Goal: Book appointment/travel/reservation

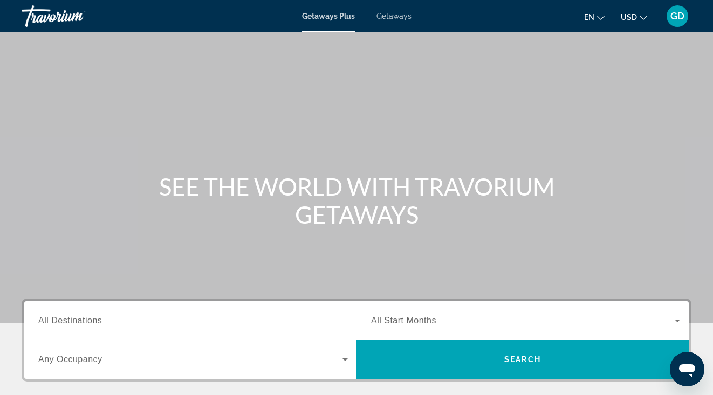
click at [76, 322] on span "All Destinations" at bounding box center [70, 320] width 64 height 9
click at [76, 322] on input "Destination All Destinations" at bounding box center [193, 321] width 310 height 13
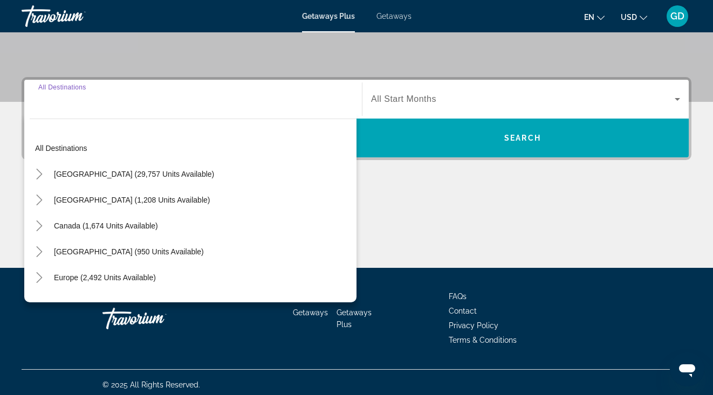
scroll to position [227, 0]
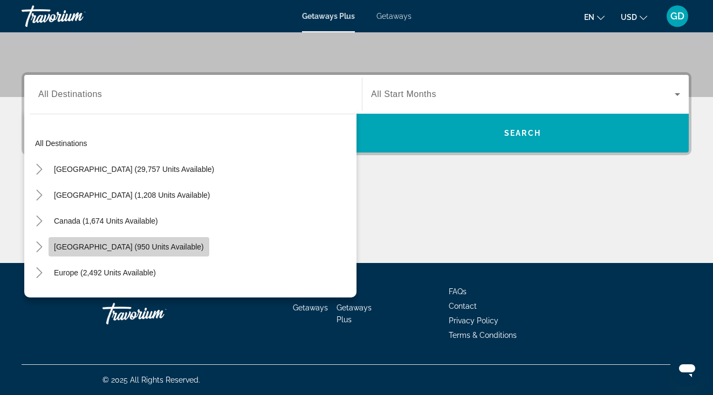
click at [142, 244] on span "[GEOGRAPHIC_DATA] (950 units available)" at bounding box center [129, 247] width 150 height 9
type input "**********"
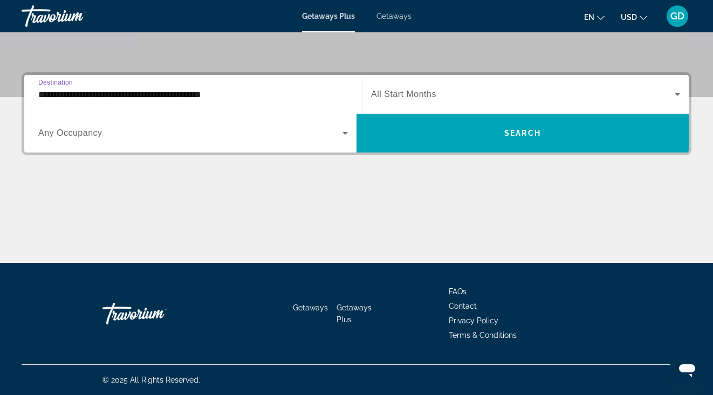
click at [346, 134] on icon "Search widget" at bounding box center [345, 133] width 5 height 3
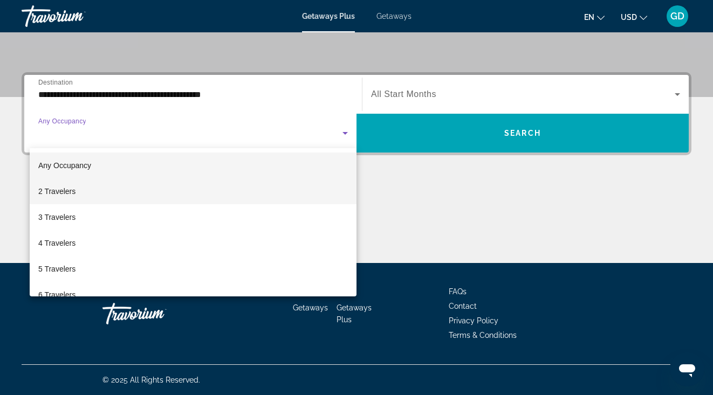
click at [102, 194] on mat-option "2 Travelers" at bounding box center [193, 192] width 327 height 26
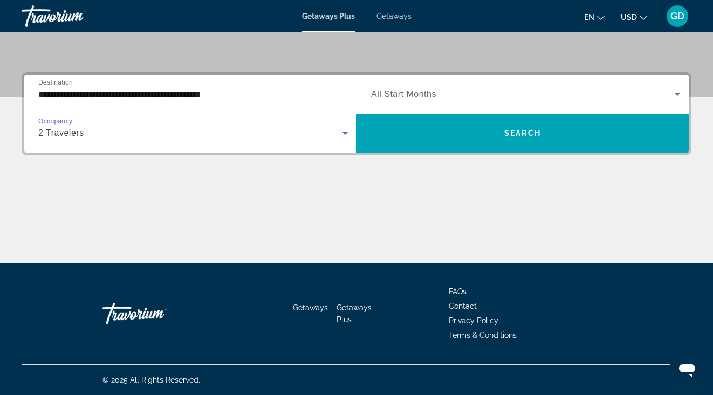
click at [401, 94] on span "All Start Months" at bounding box center [403, 94] width 65 height 9
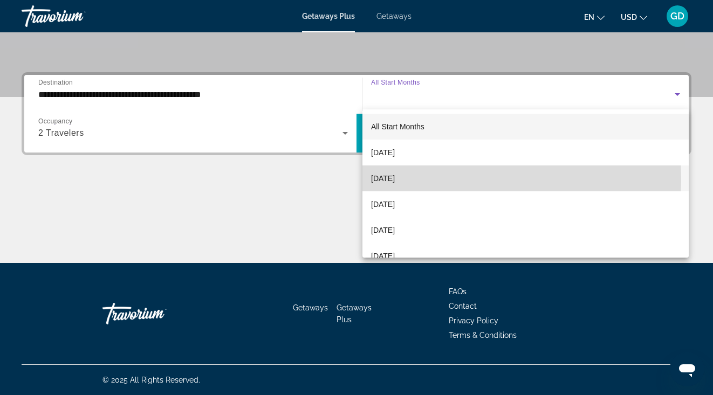
click at [395, 178] on span "[DATE]" at bounding box center [383, 178] width 24 height 13
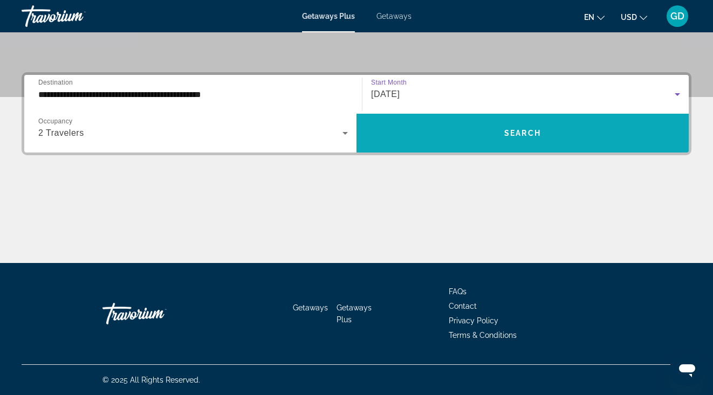
click at [490, 139] on span "Search widget" at bounding box center [523, 133] width 332 height 26
